Goal: Information Seeking & Learning: Learn about a topic

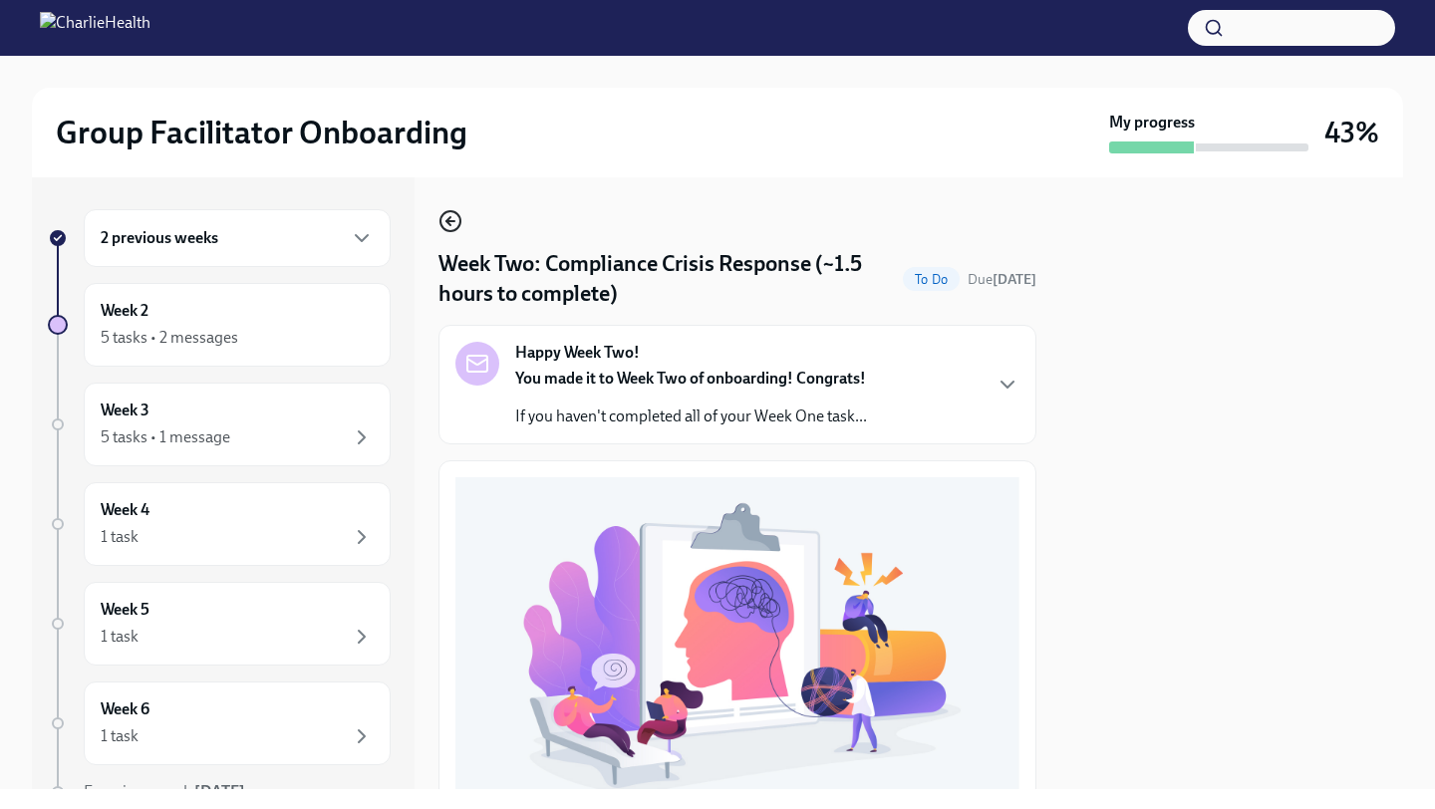
click at [445, 225] on icon "button" at bounding box center [450, 221] width 24 height 24
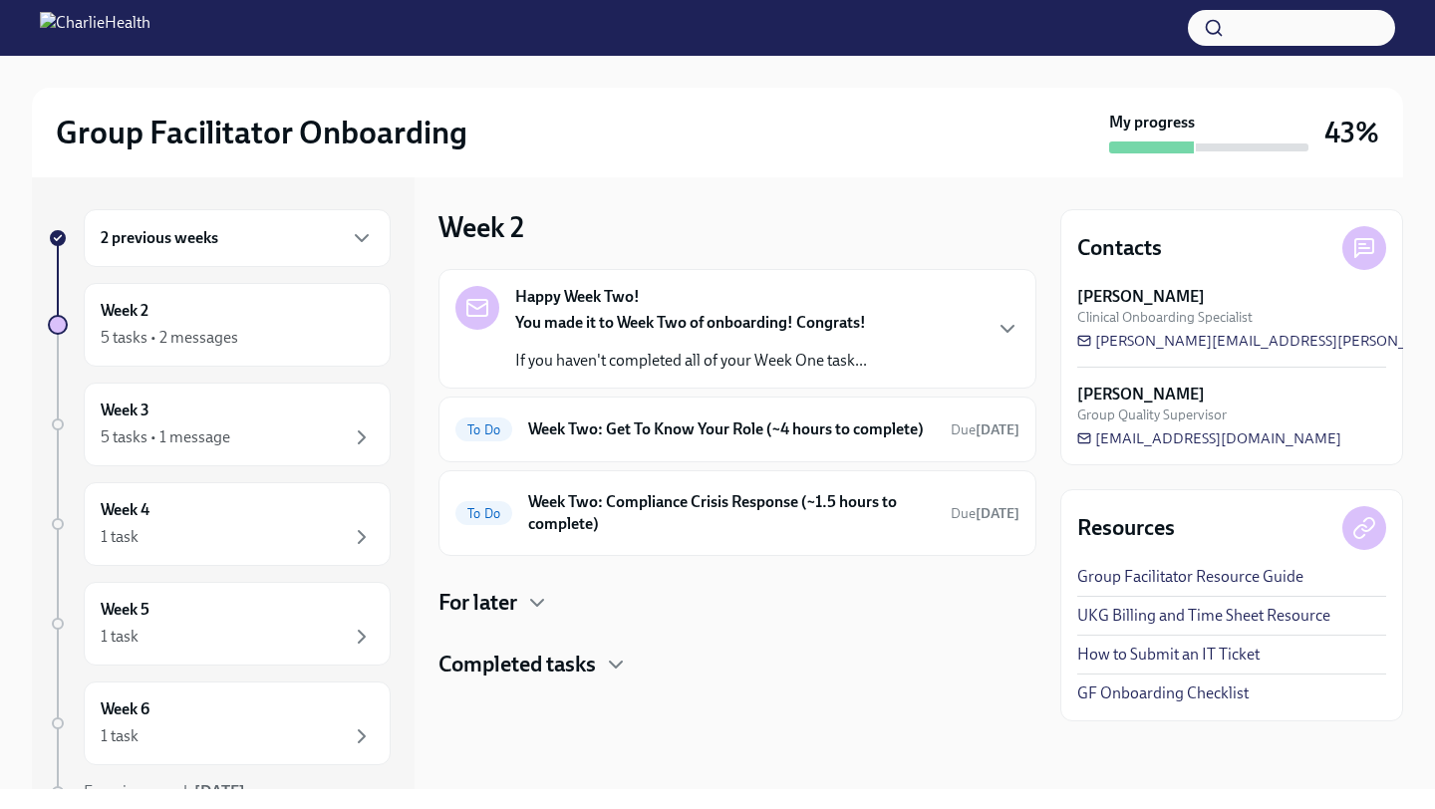
click at [656, 377] on div "Happy Week Two! You made it to Week Two of onboarding! Congrats! If you haven't…" at bounding box center [737, 329] width 598 height 120
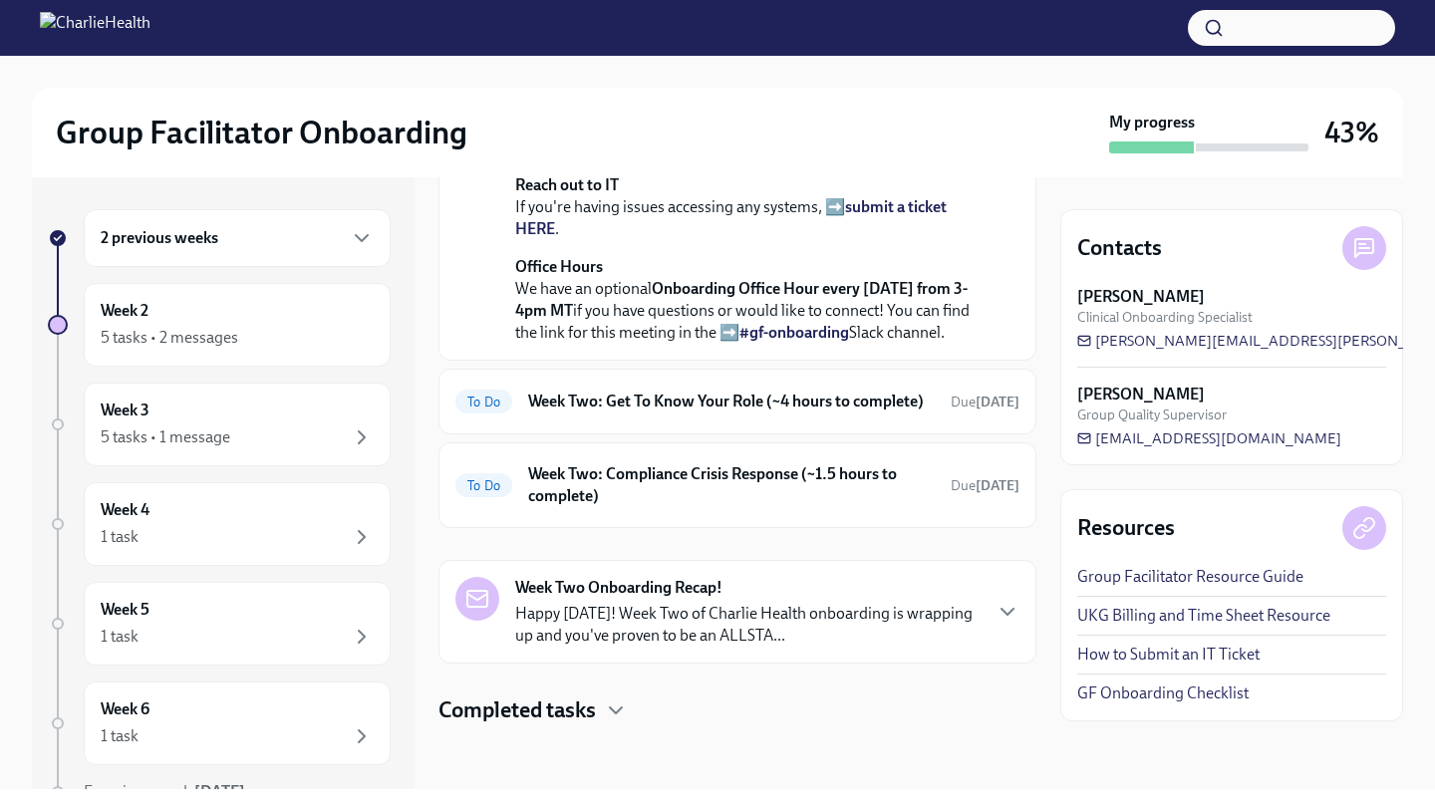
scroll to position [708, 0]
click at [657, 391] on h6 "Week Two: Get To Know Your Role (~4 hours to complete)" at bounding box center [731, 402] width 407 height 22
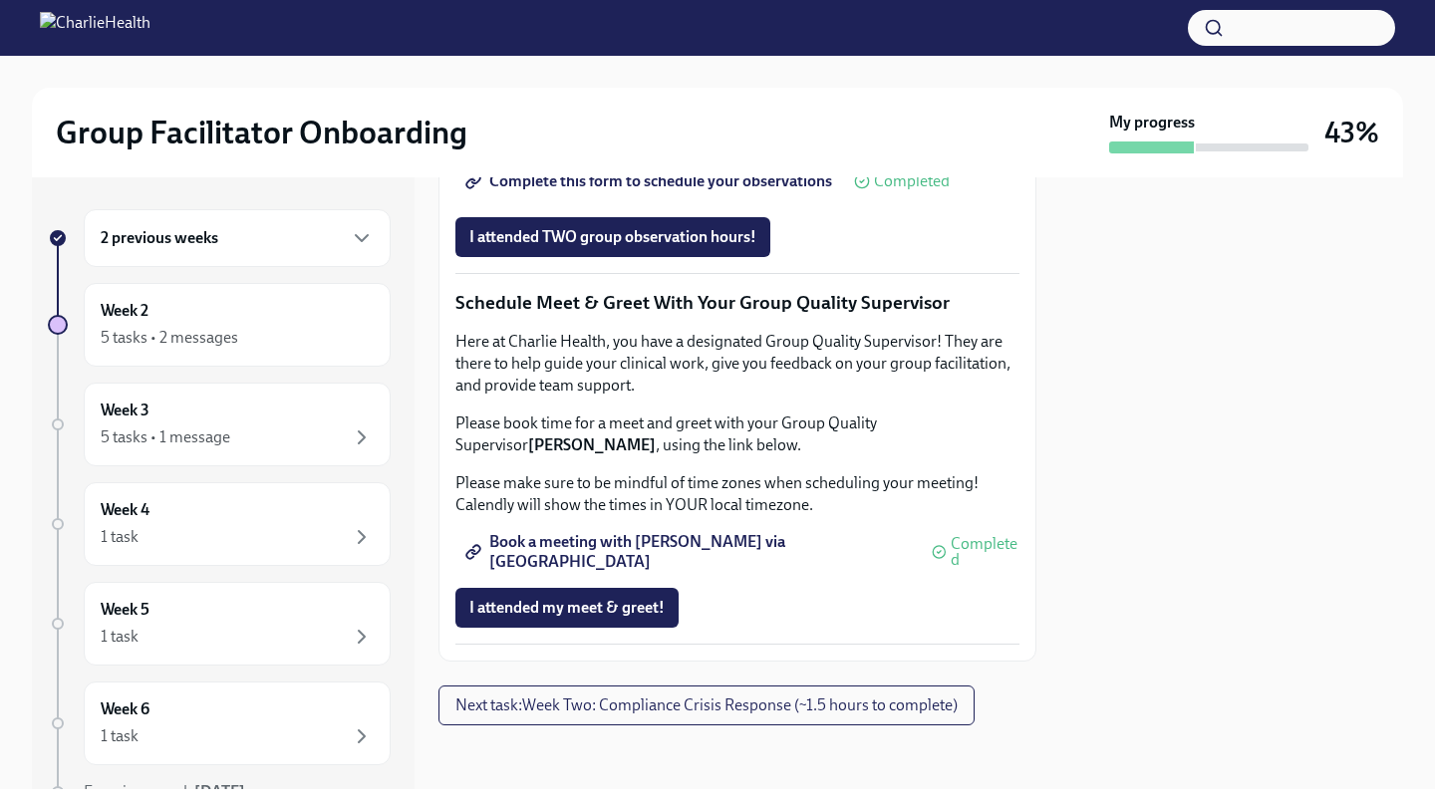
scroll to position [1695, 0]
click at [700, 191] on span "Complete this form to schedule your observations" at bounding box center [650, 181] width 363 height 20
click at [327, 437] on div "5 tasks • 1 message" at bounding box center [237, 437] width 273 height 24
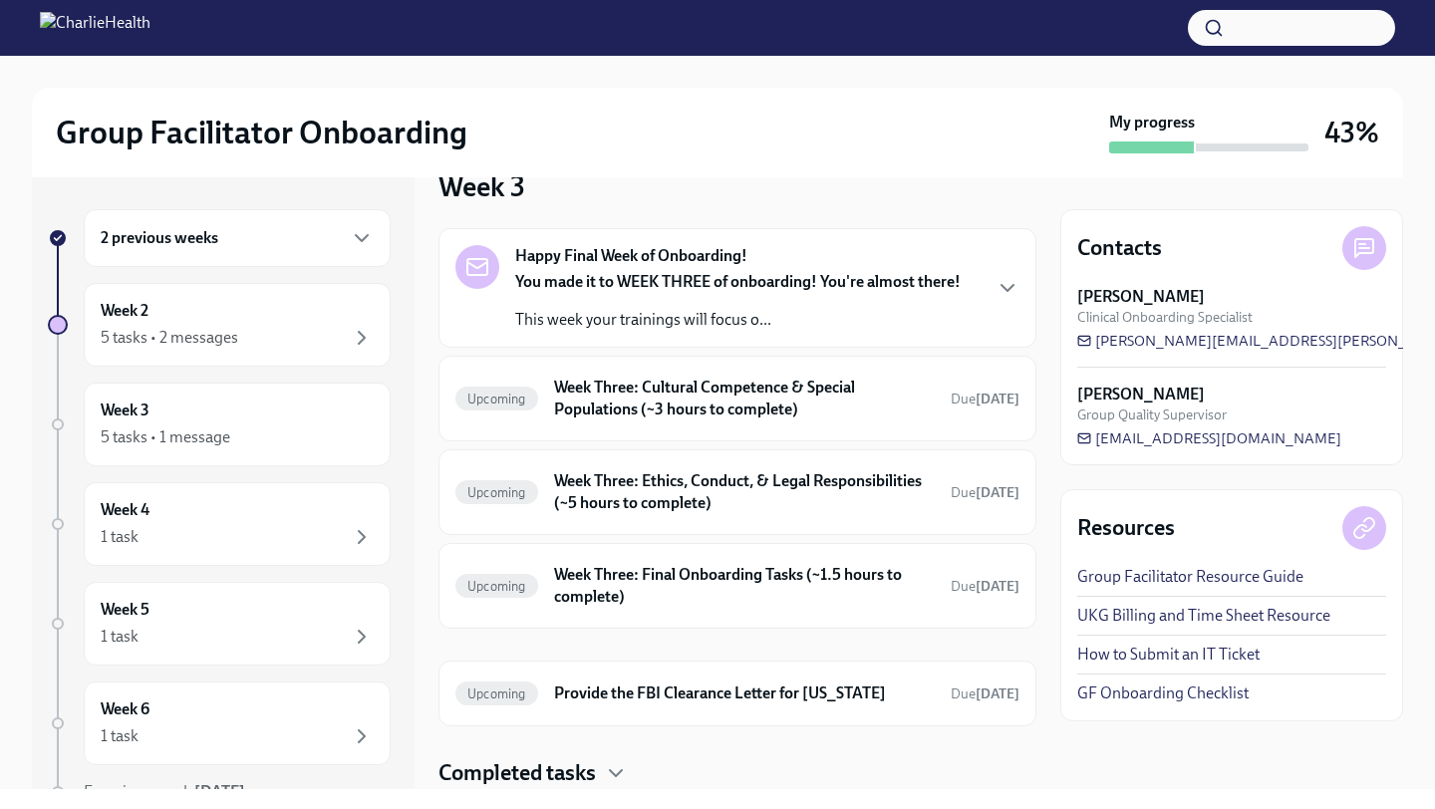
scroll to position [37, 0]
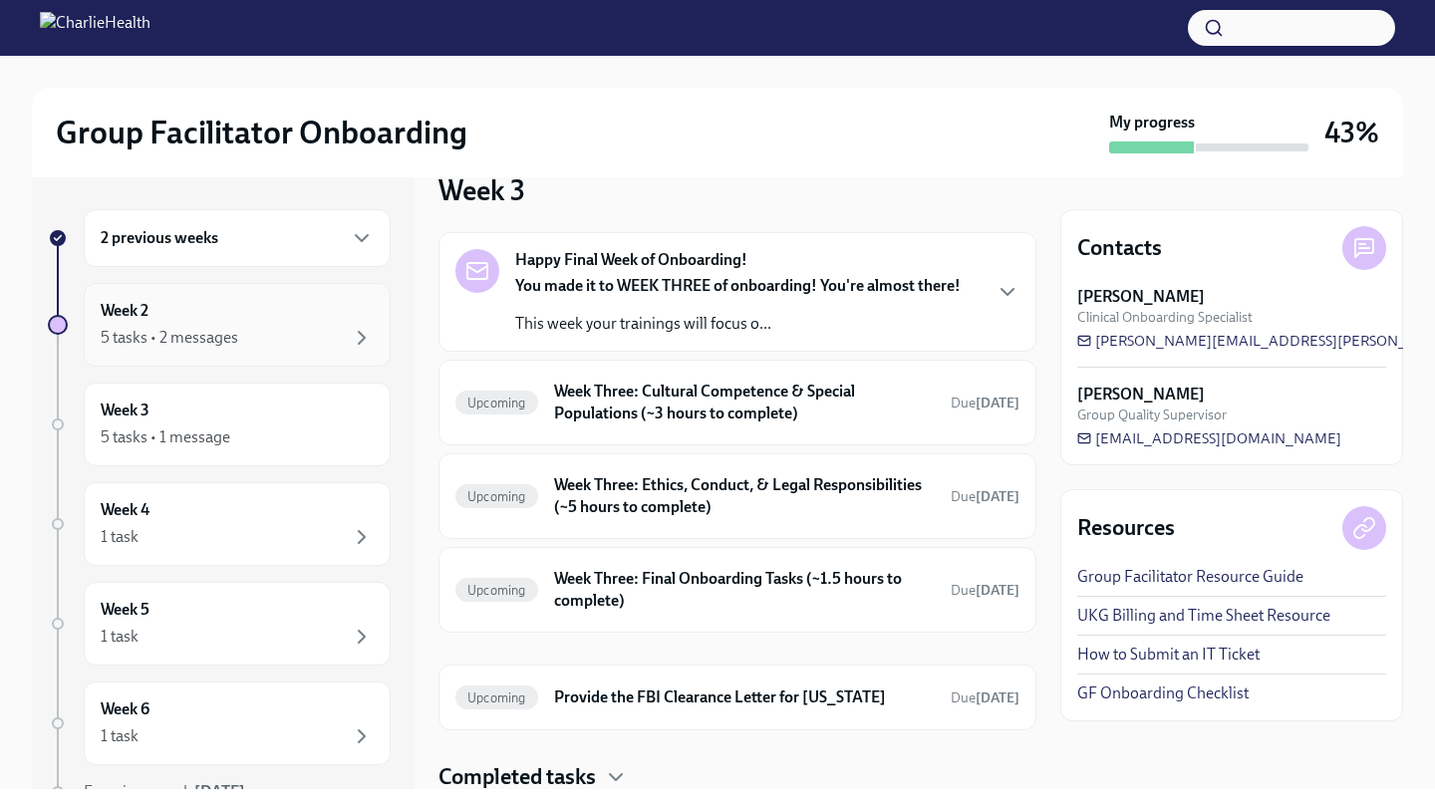
click at [264, 307] on div "Week 2 5 tasks • 2 messages" at bounding box center [237, 325] width 273 height 50
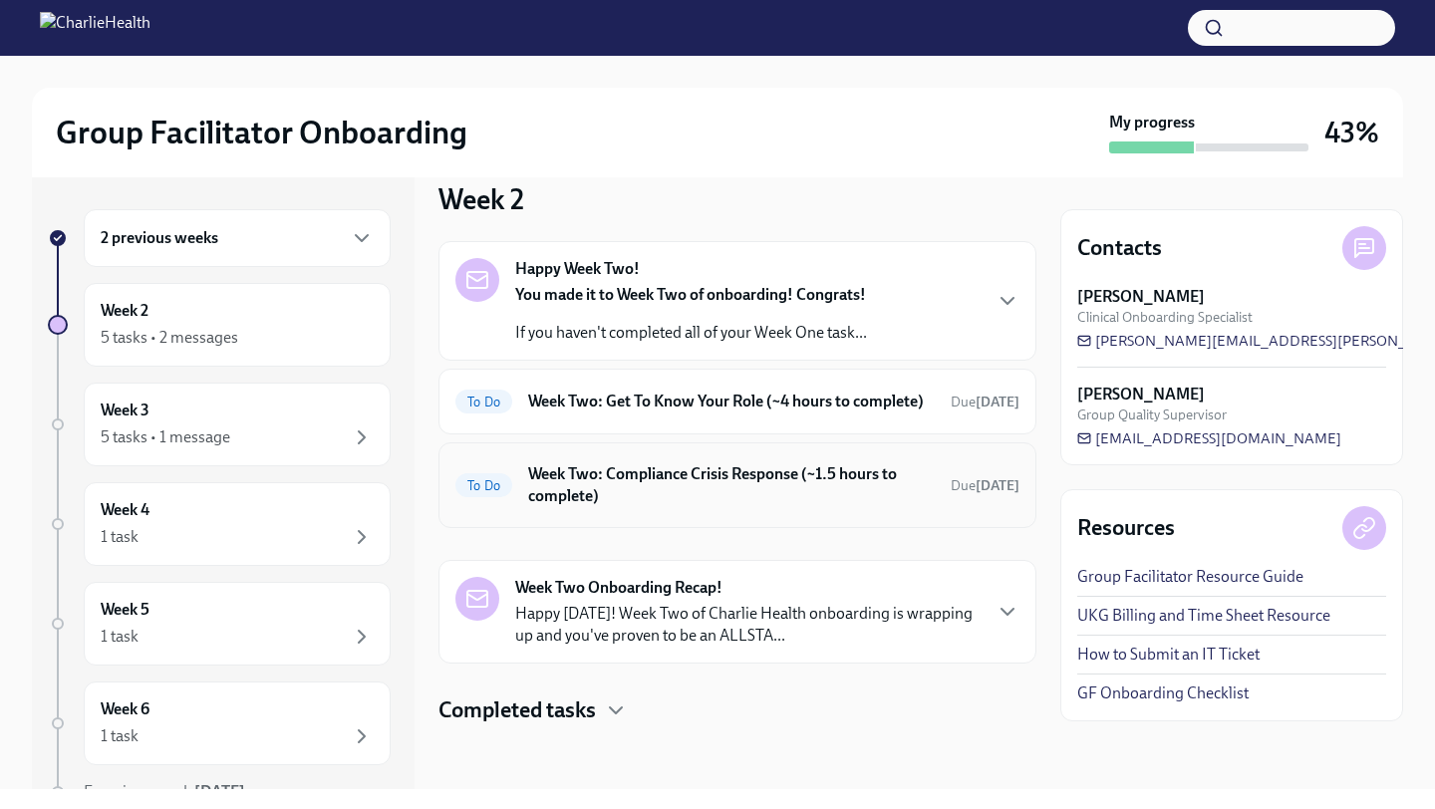
click at [684, 507] on h6 "Week Two: Compliance Crisis Response (~1.5 hours to complete)" at bounding box center [731, 485] width 407 height 44
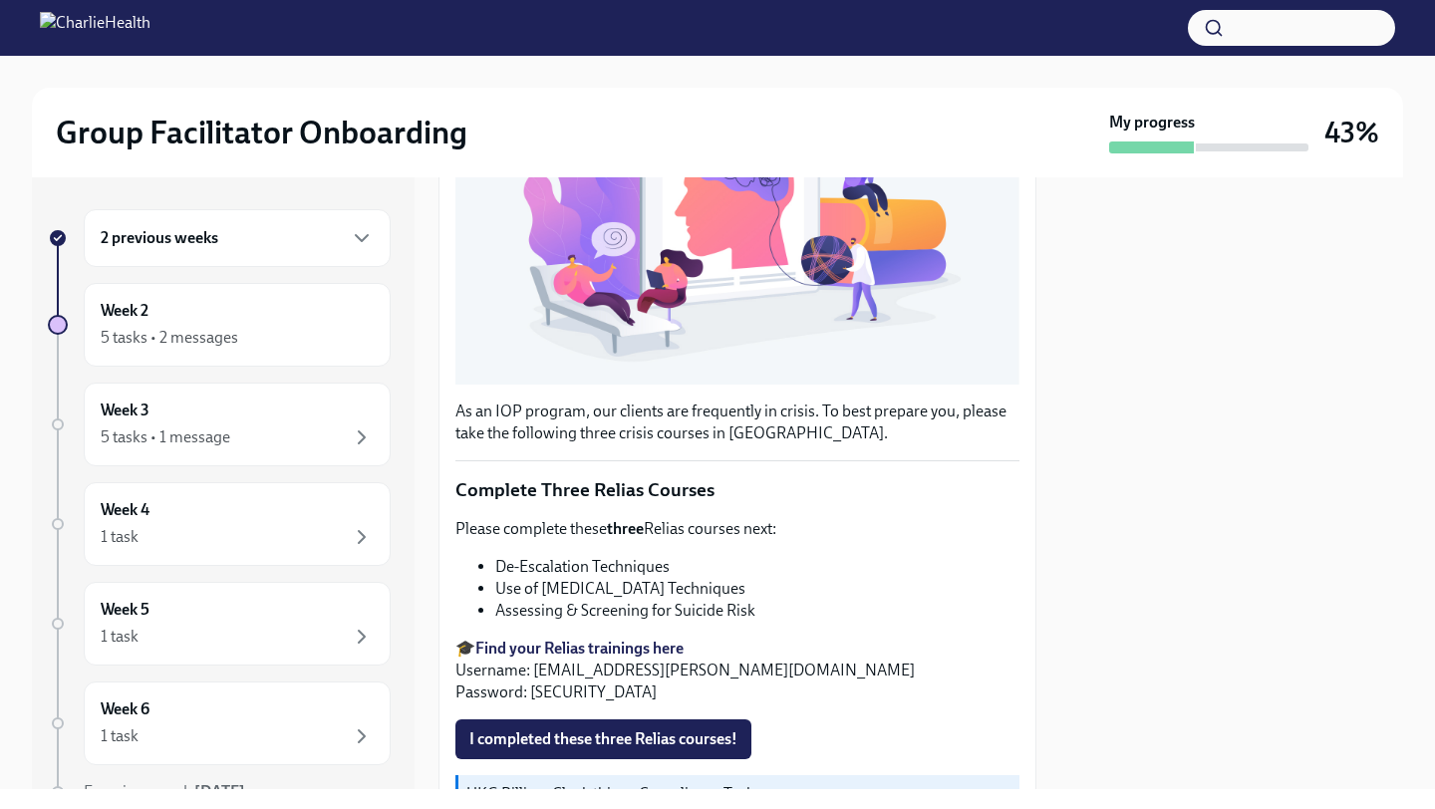
scroll to position [554, 0]
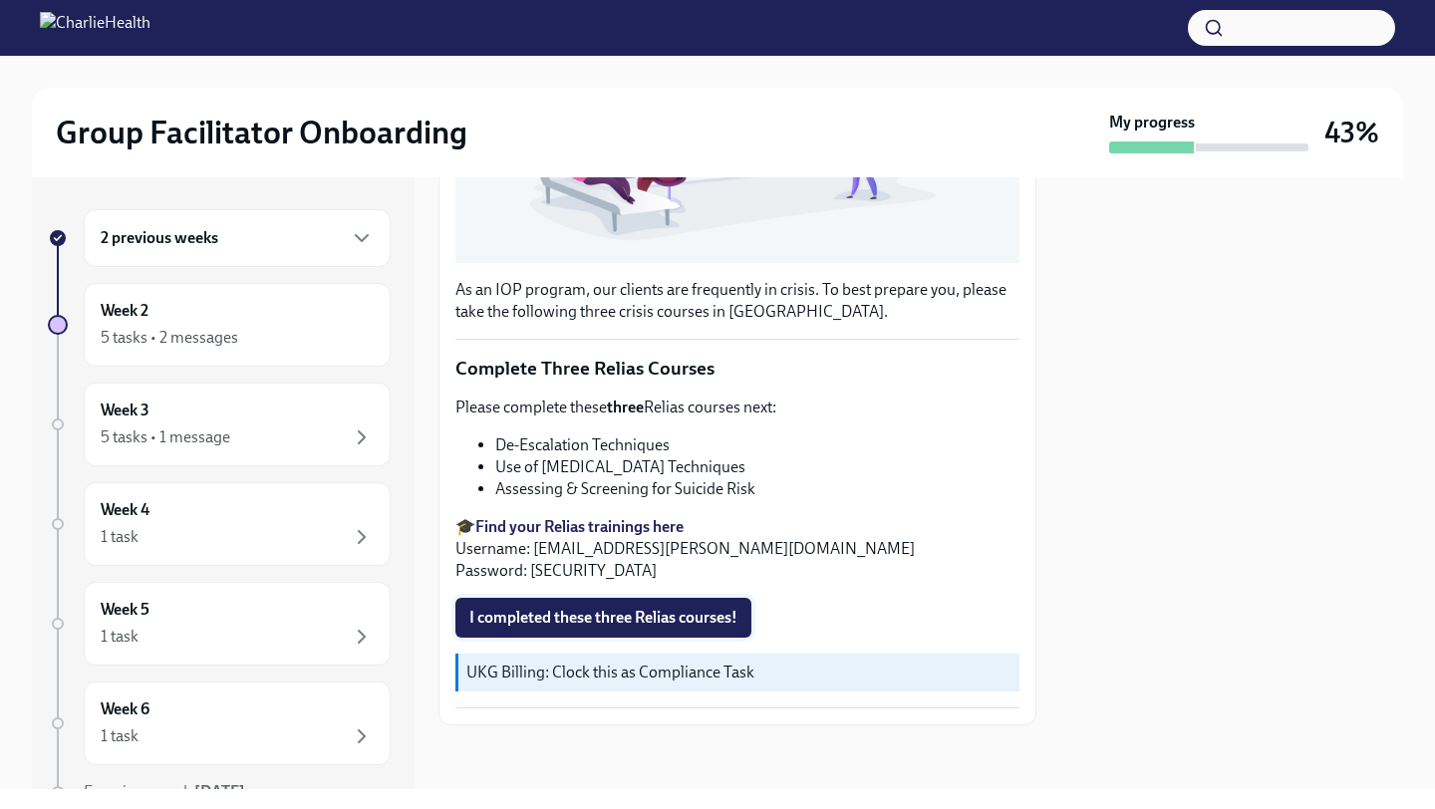
click at [663, 620] on span "I completed these three Relias courses!" at bounding box center [603, 618] width 268 height 20
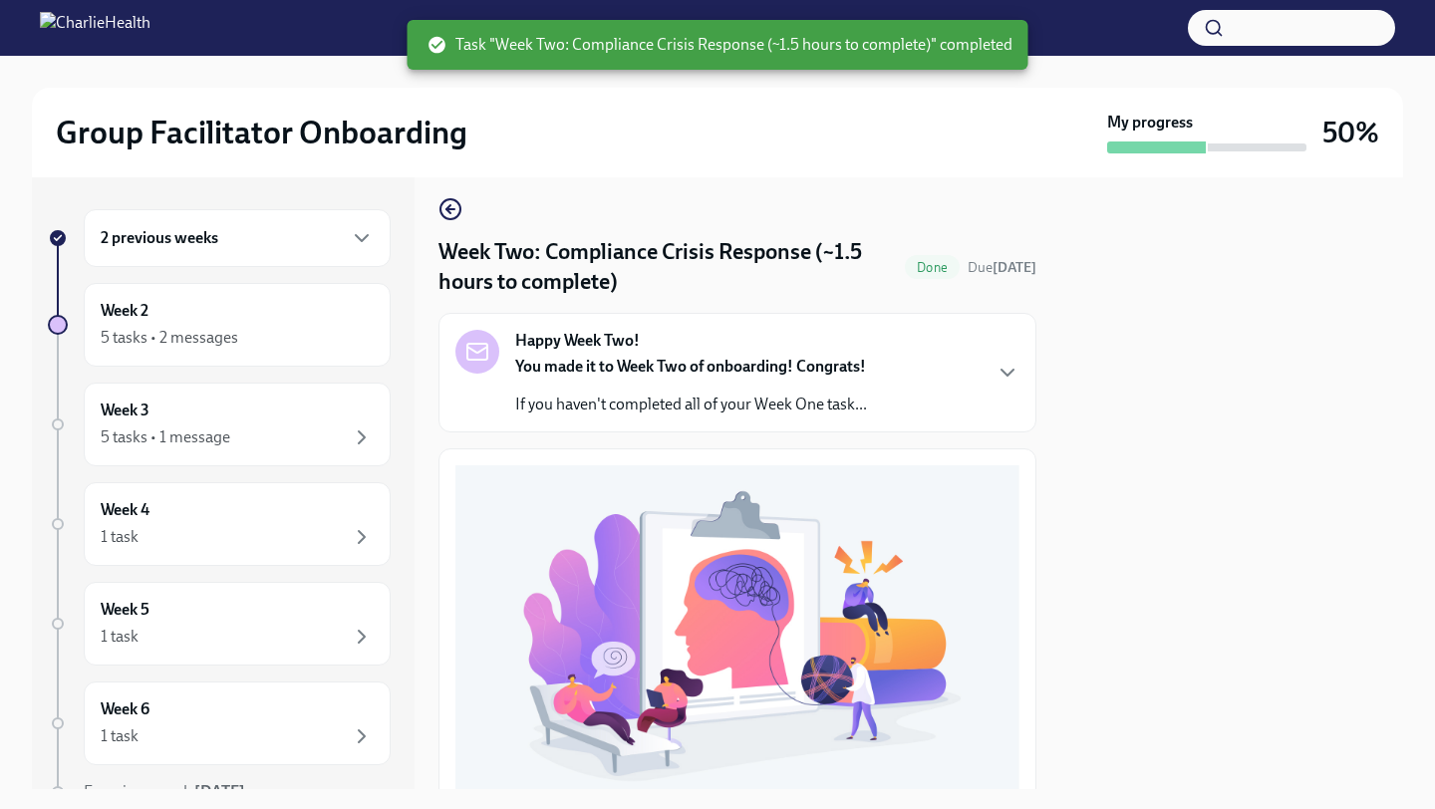
scroll to position [0, 0]
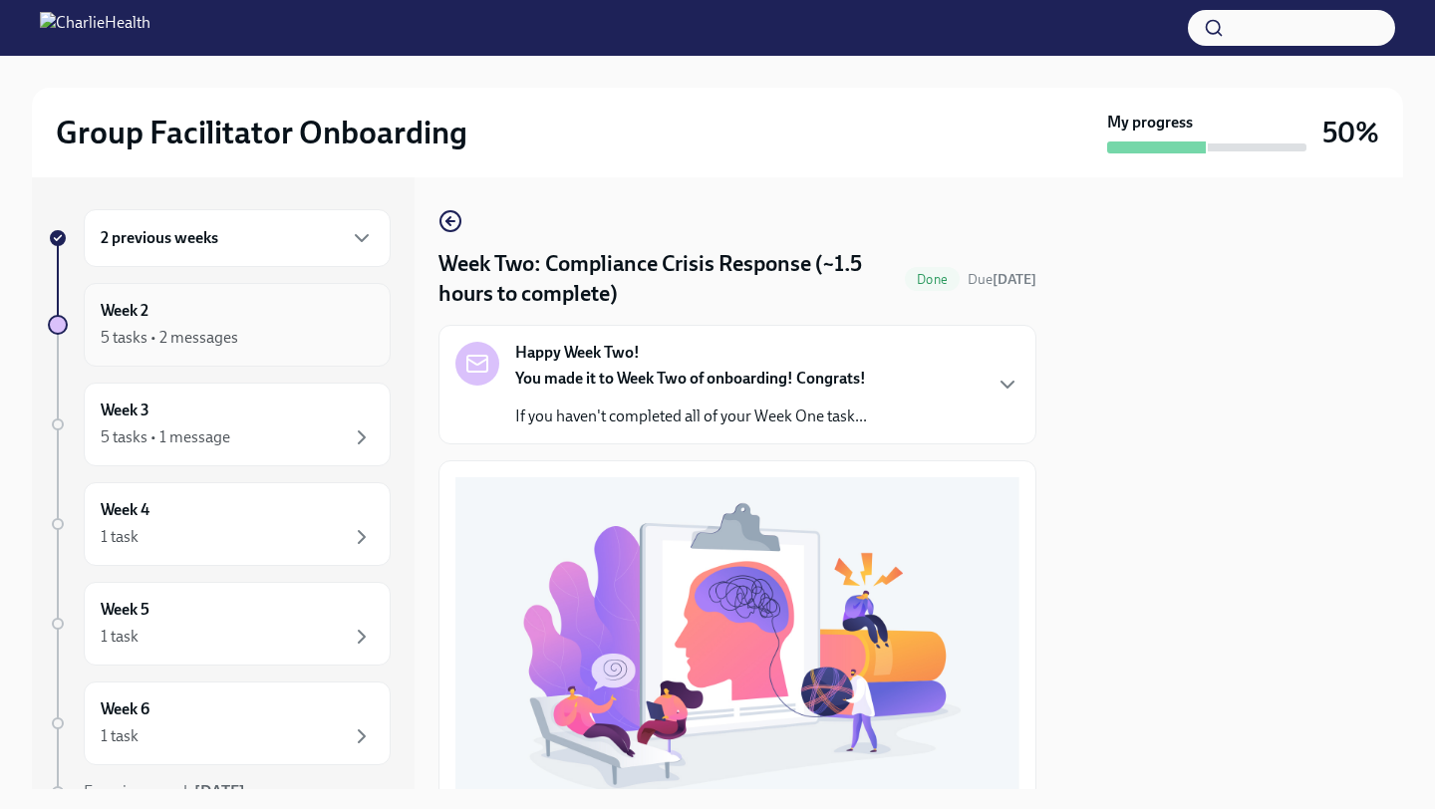
click at [218, 330] on div "5 tasks • 2 messages" at bounding box center [170, 338] width 138 height 22
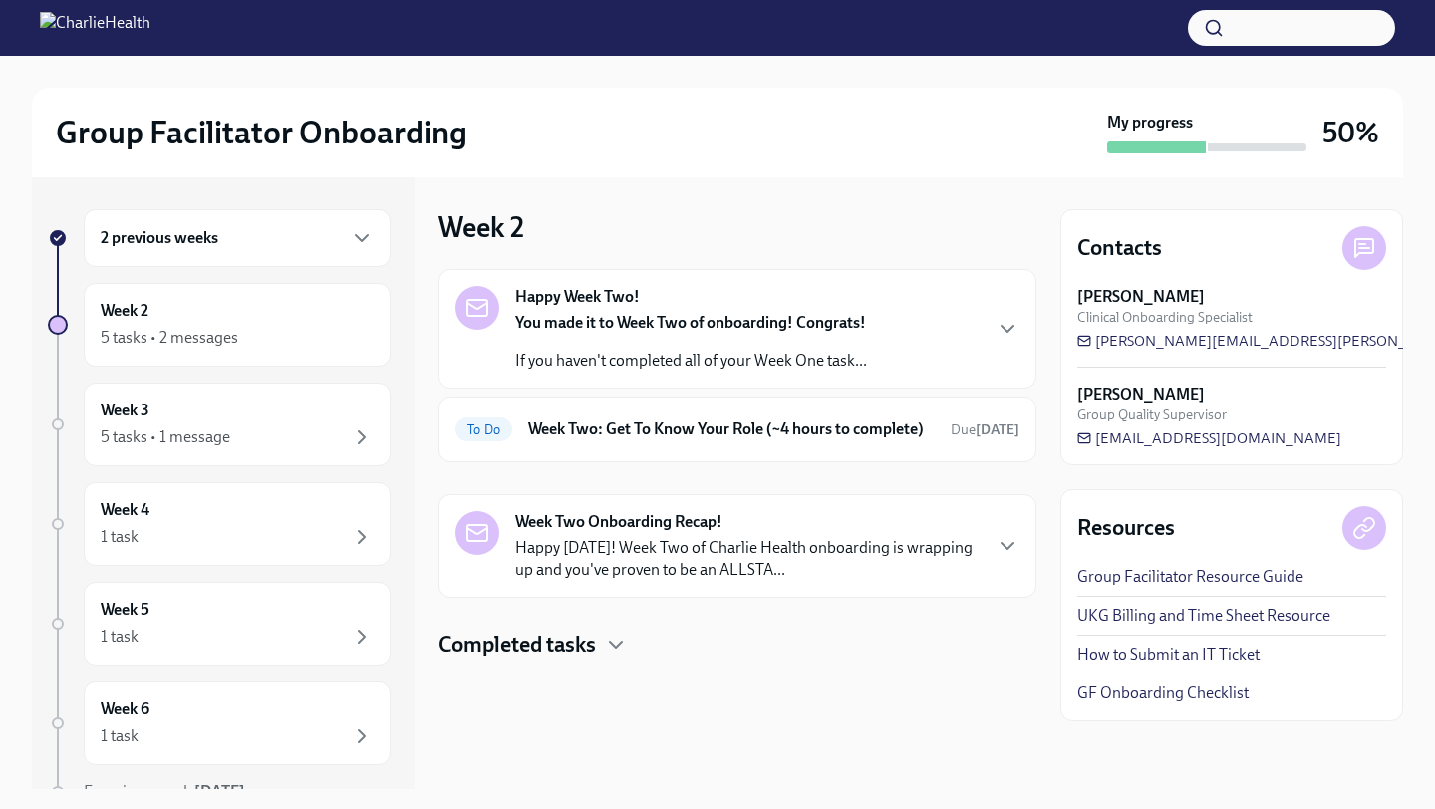
click at [584, 578] on p "Happy [DATE]! Week Two of Charlie Health onboarding is wrapping up and you've p…" at bounding box center [747, 559] width 464 height 44
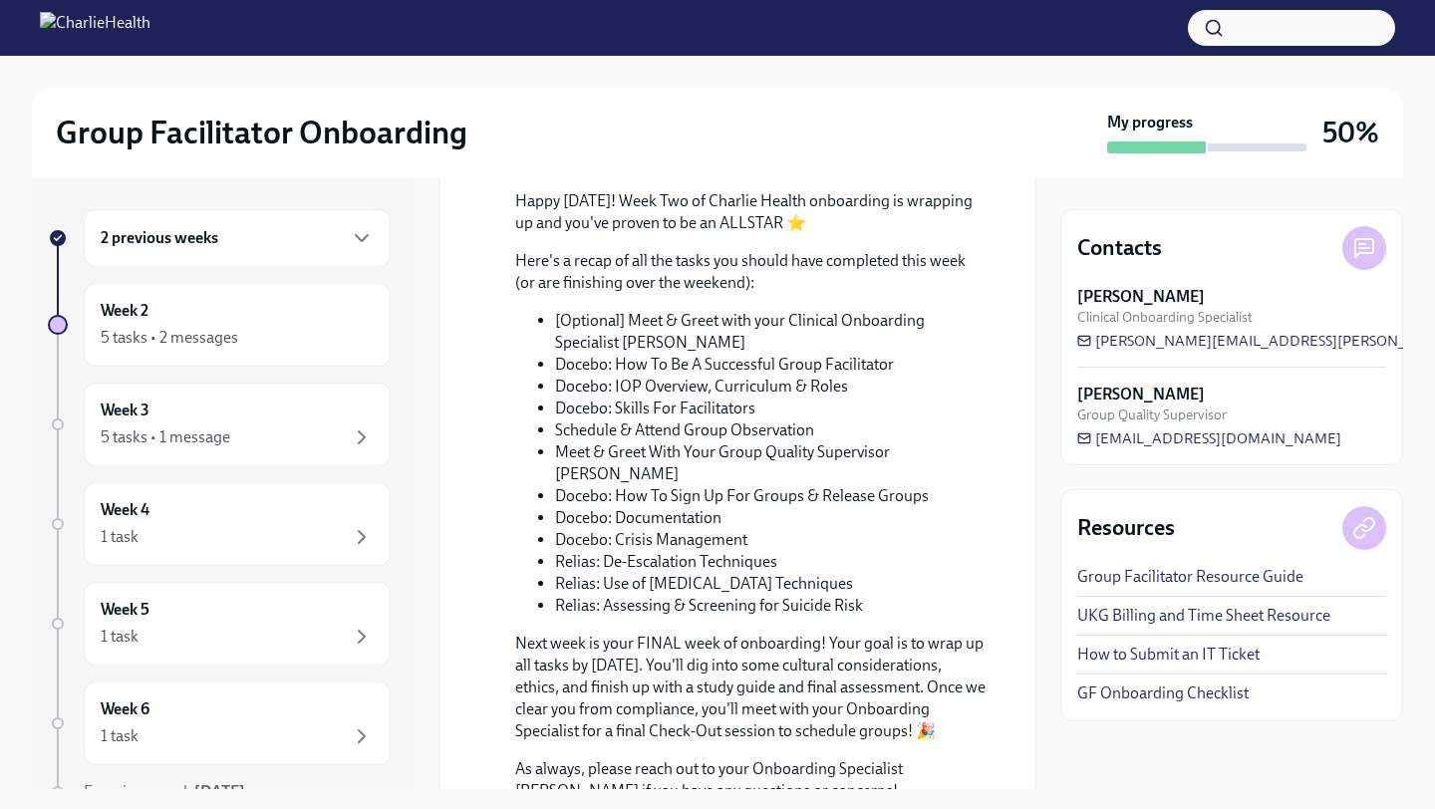
scroll to position [864, 0]
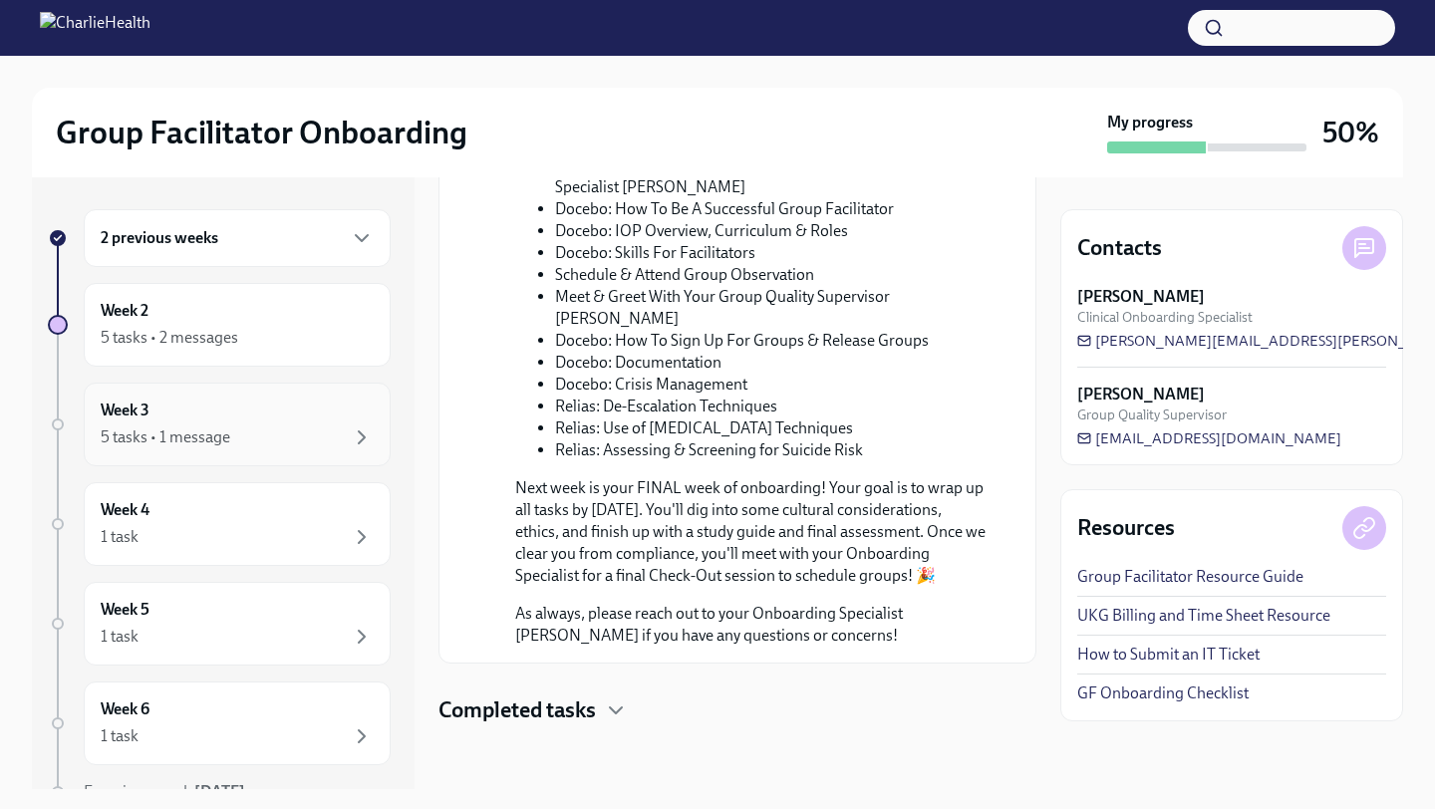
click at [186, 435] on div "5 tasks • 1 message" at bounding box center [166, 437] width 130 height 22
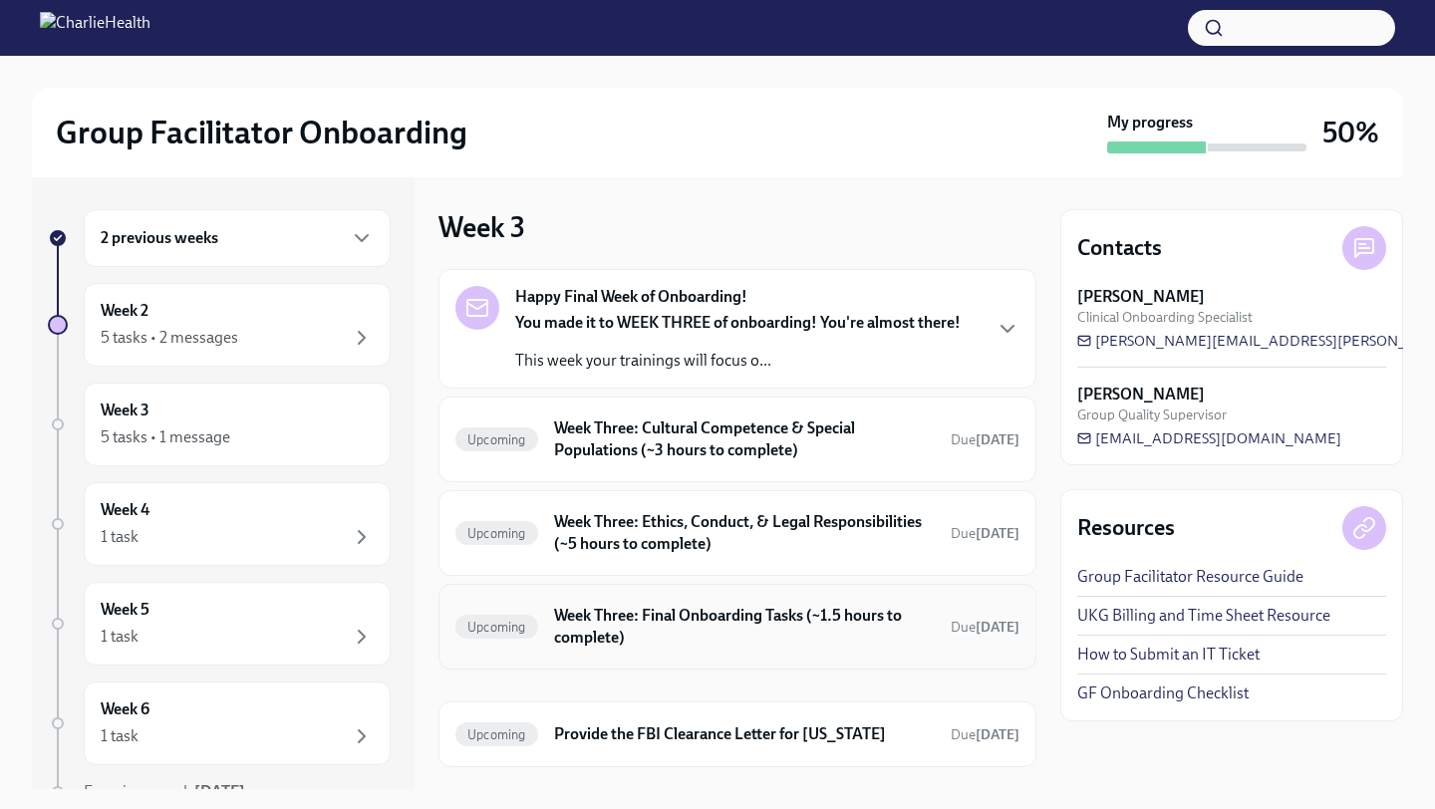
click at [696, 631] on h6 "Week Three: Final Onboarding Tasks (~1.5 hours to complete)" at bounding box center [744, 627] width 381 height 44
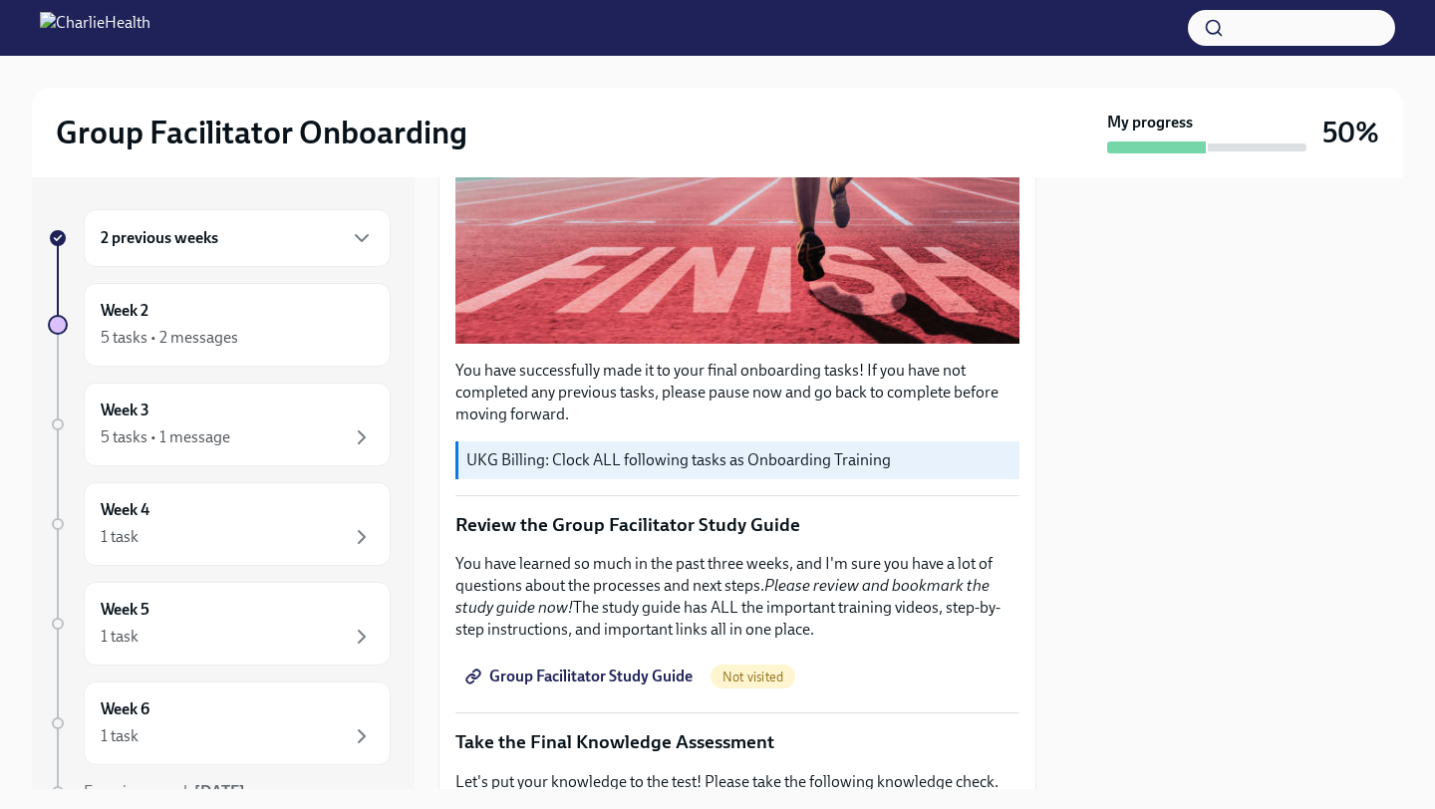
scroll to position [559, 0]
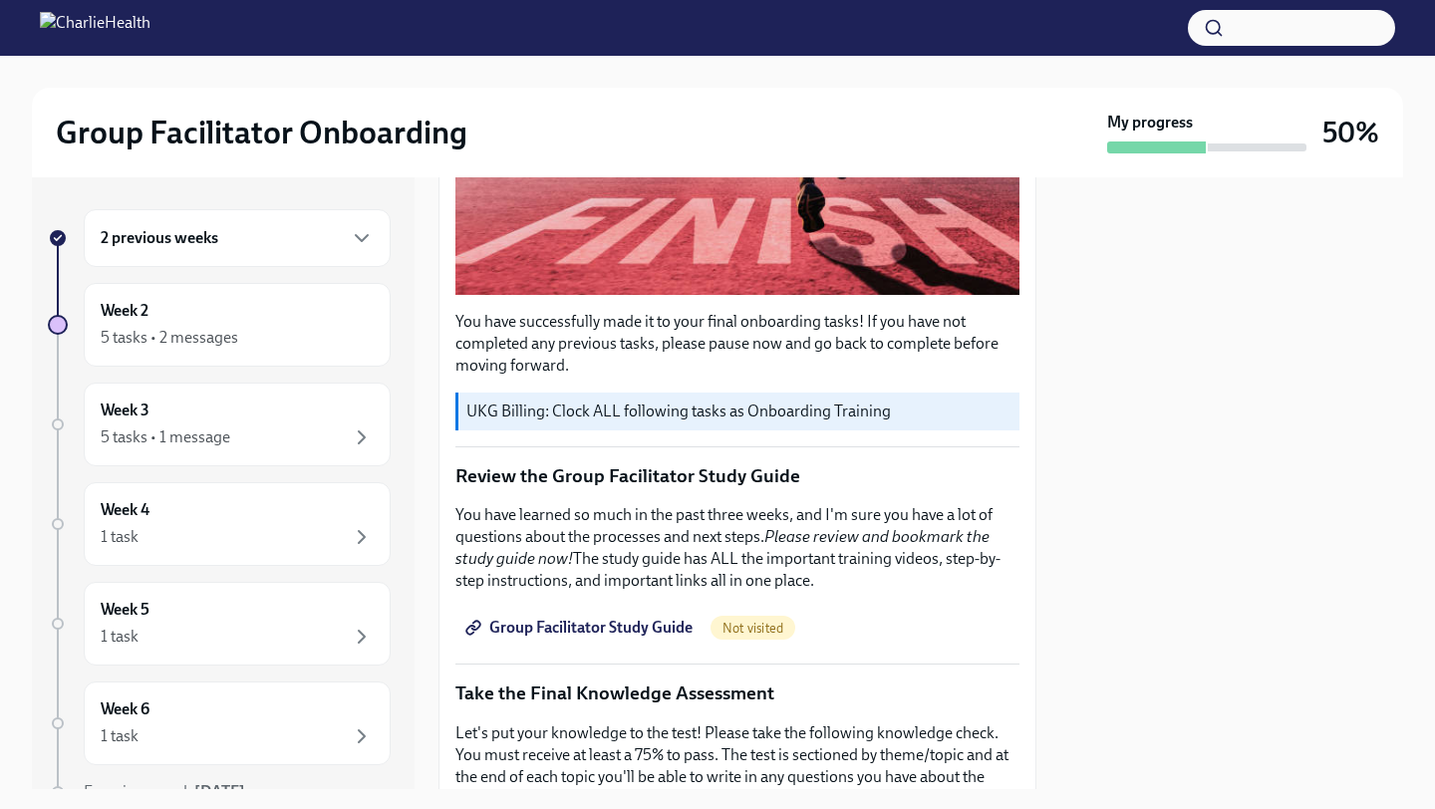
click at [666, 626] on span "Group Facilitator Study Guide" at bounding box center [580, 628] width 223 height 20
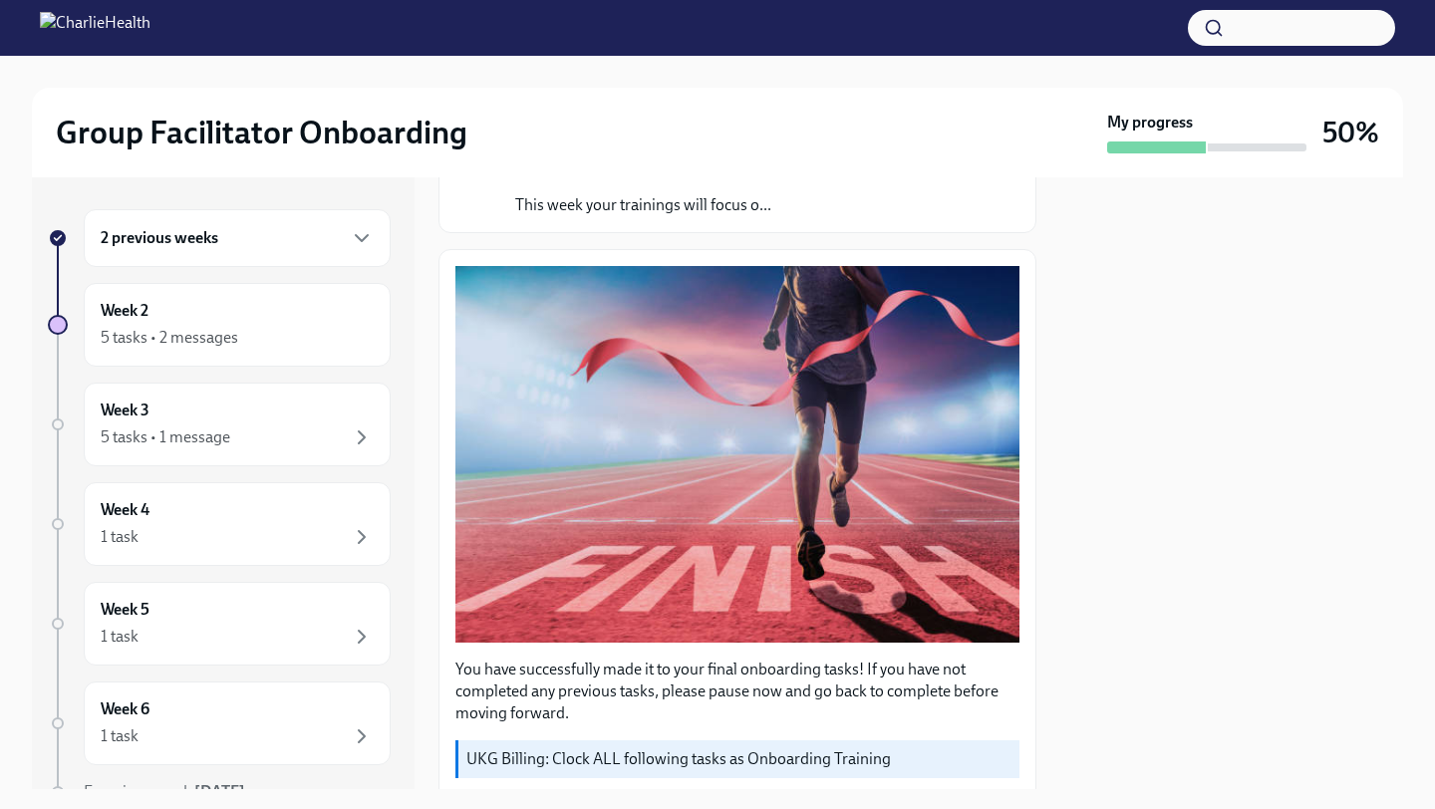
scroll to position [0, 0]
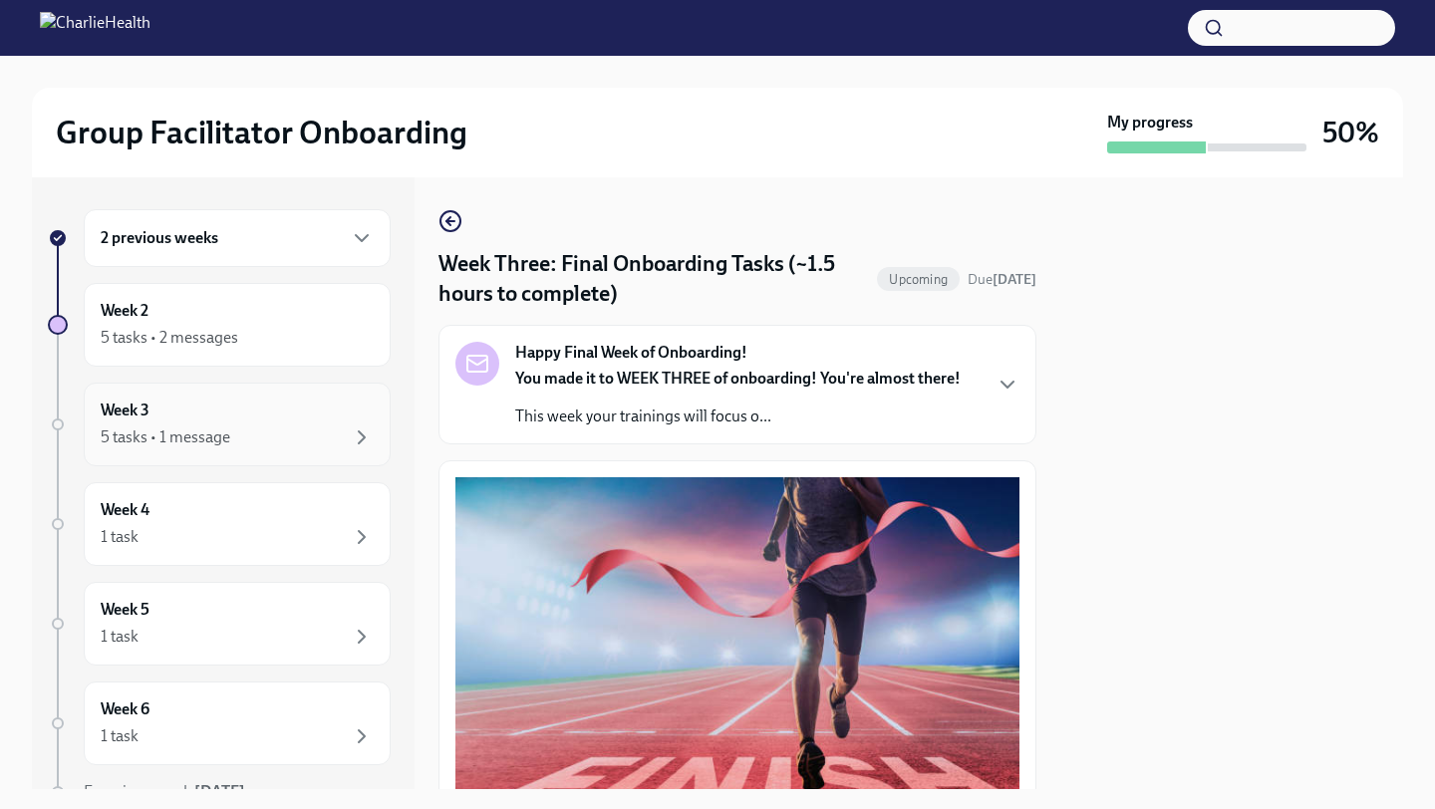
click at [212, 431] on div "5 tasks • 1 message" at bounding box center [166, 437] width 130 height 22
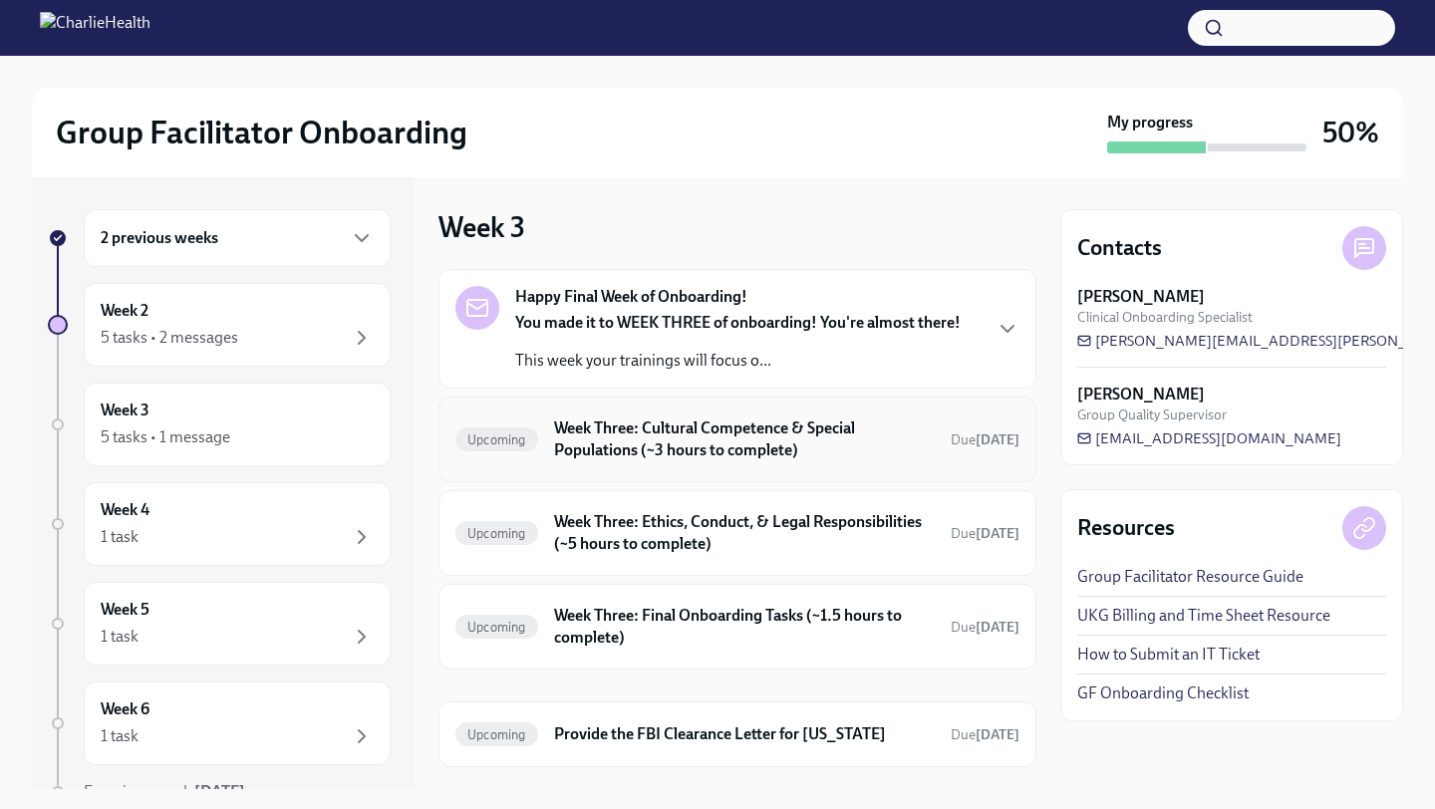
click at [832, 451] on h6 "Week Three: Cultural Competence & Special Populations (~3 hours to complete)" at bounding box center [744, 439] width 381 height 44
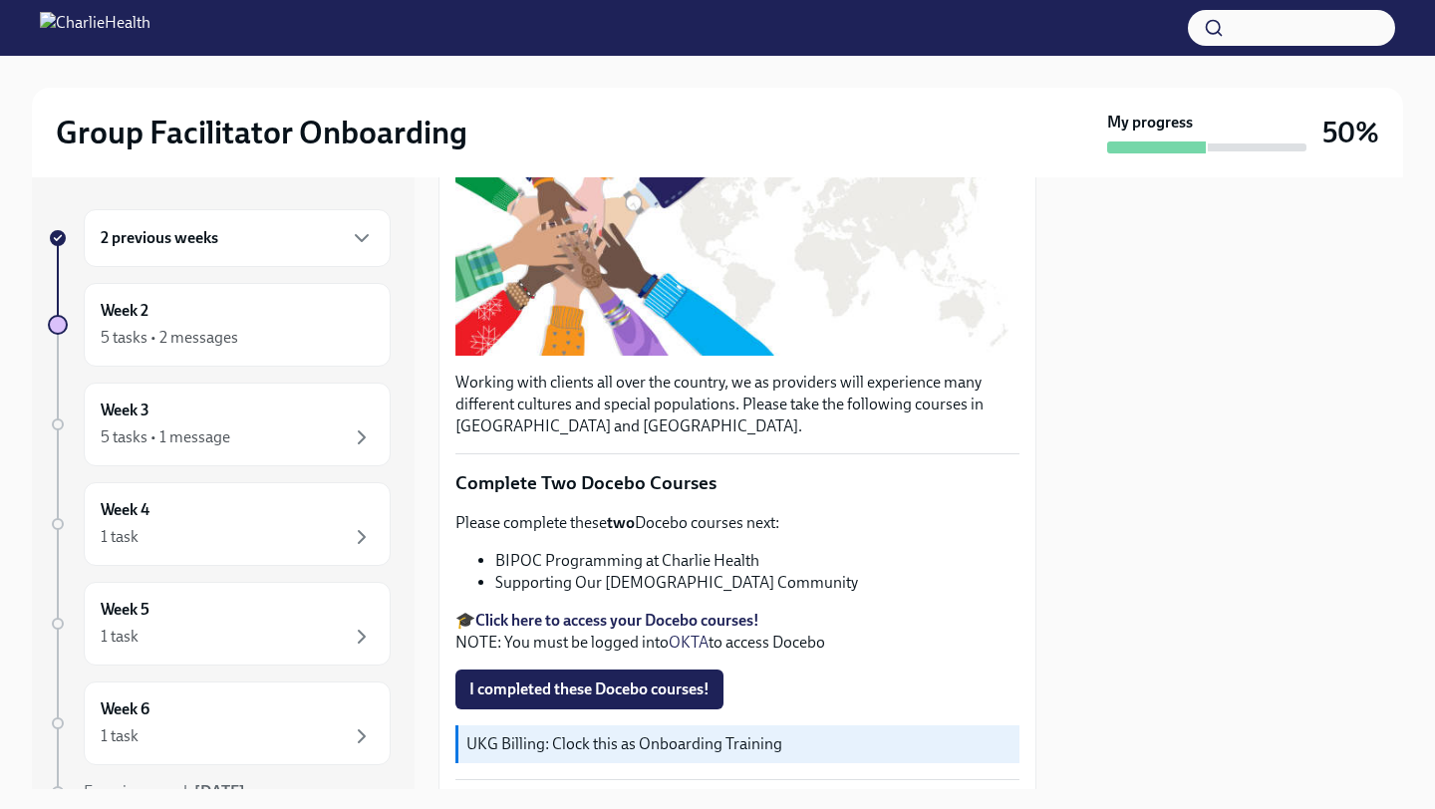
scroll to position [356, 0]
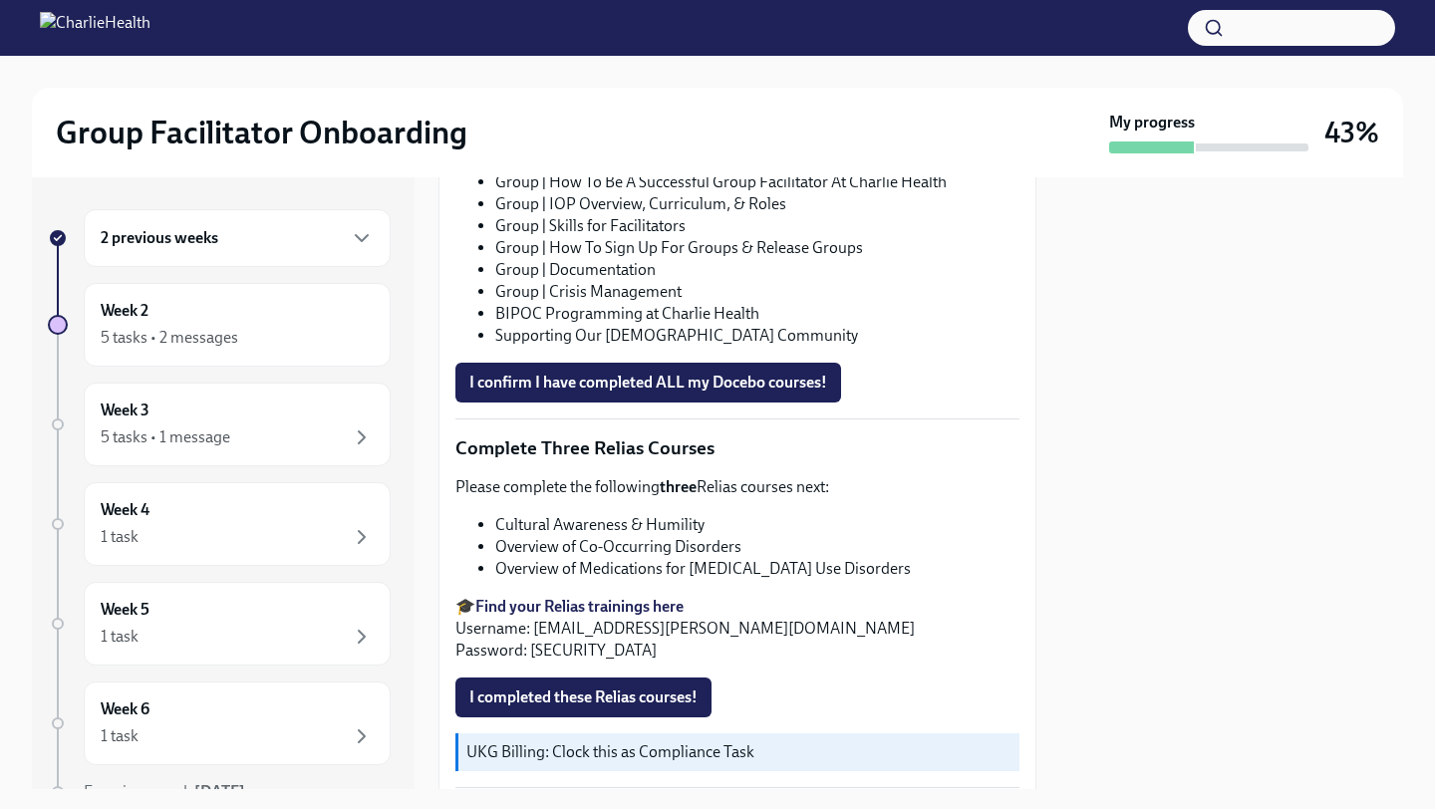
scroll to position [1366, 0]
